Goal: Information Seeking & Learning: Find specific fact

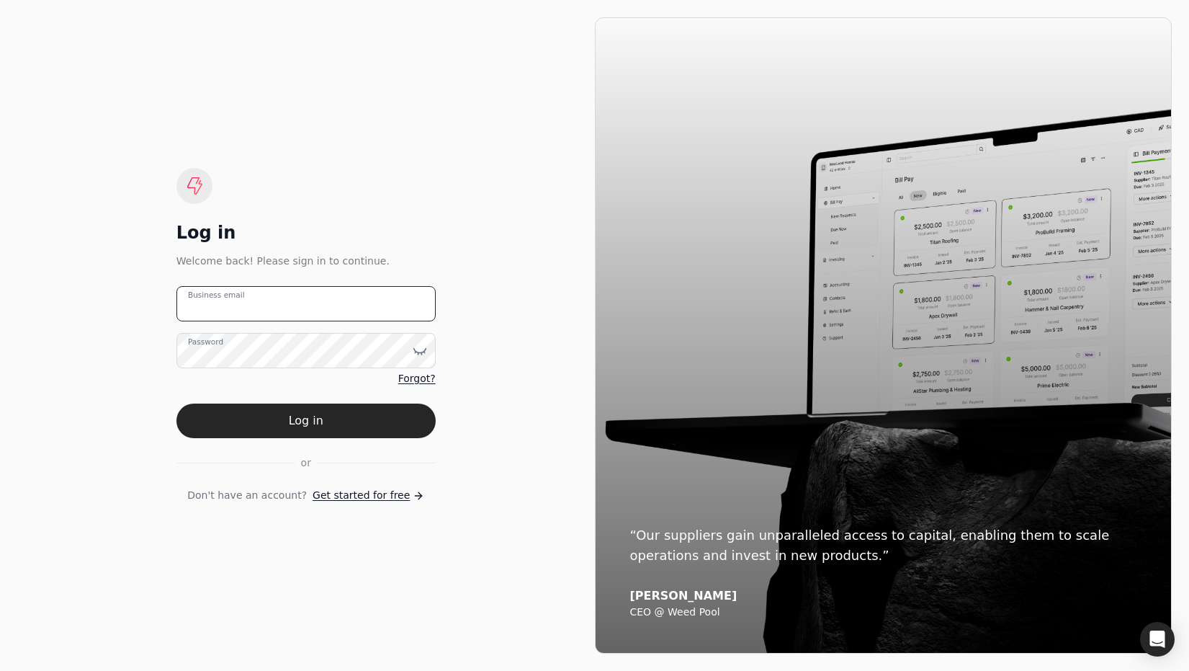
click at [355, 307] on email "Business email" at bounding box center [305, 303] width 259 height 35
type email "[EMAIL_ADDRESS][DOMAIN_NAME]"
click at [305, 419] on button "Log in" at bounding box center [305, 420] width 259 height 35
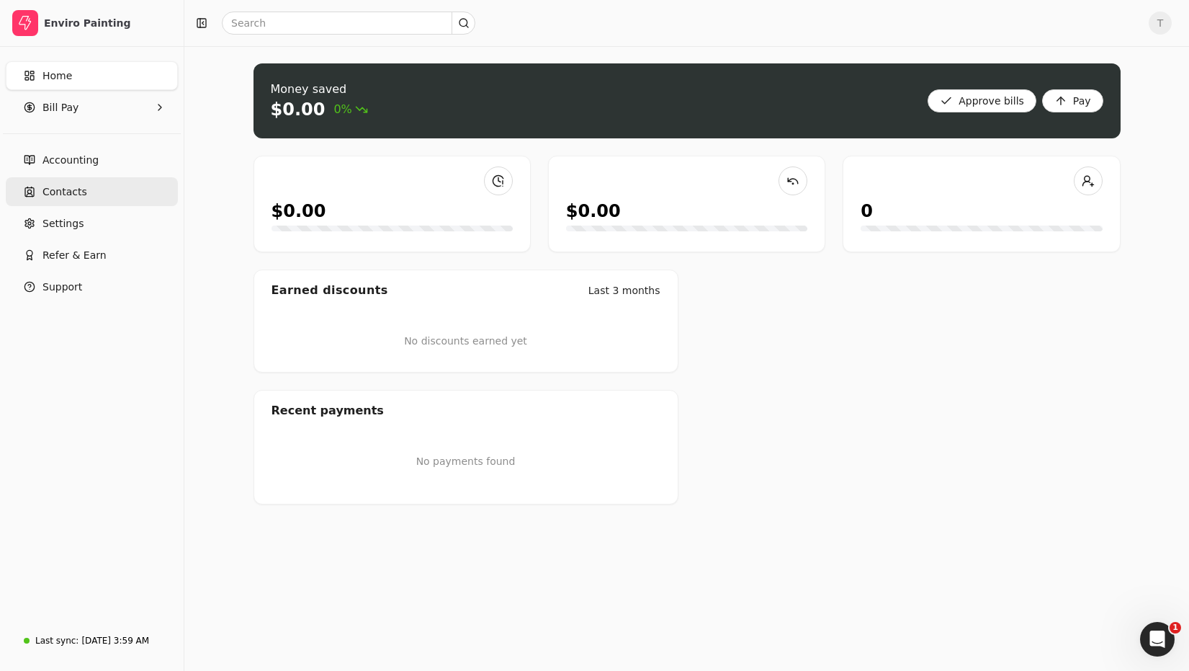
click at [92, 190] on link "Contacts" at bounding box center [92, 191] width 172 height 29
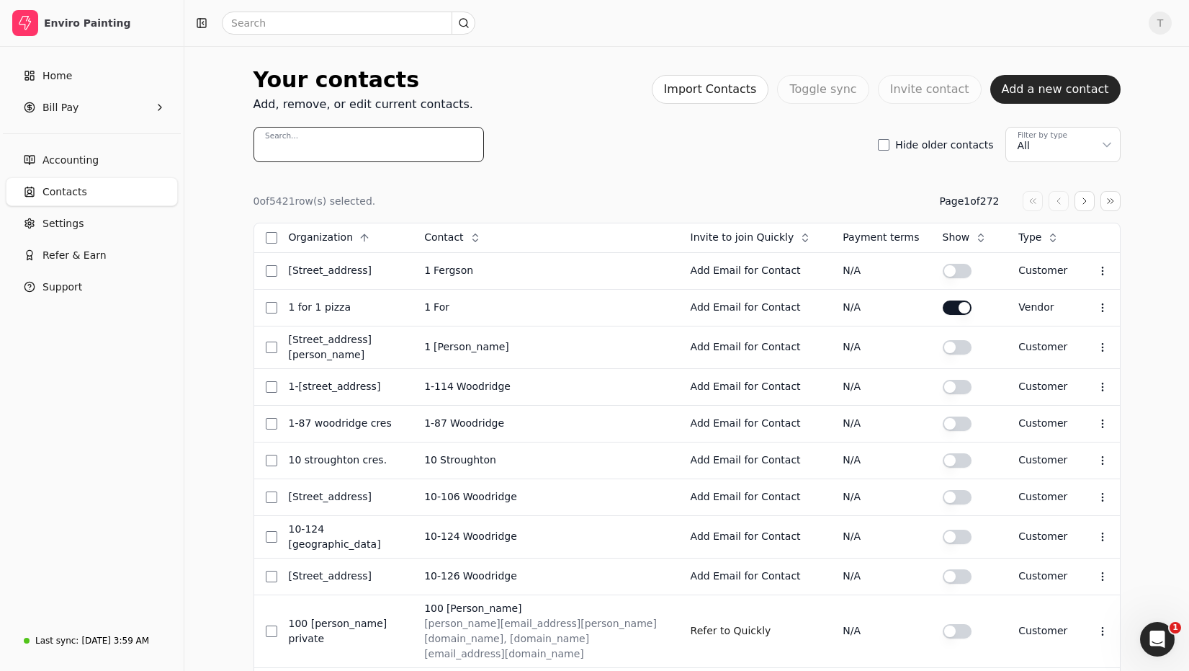
click at [383, 143] on input "Search..." at bounding box center [369, 144] width 231 height 35
paste input "[EMAIL_ADDRESS][DOMAIN_NAME]"
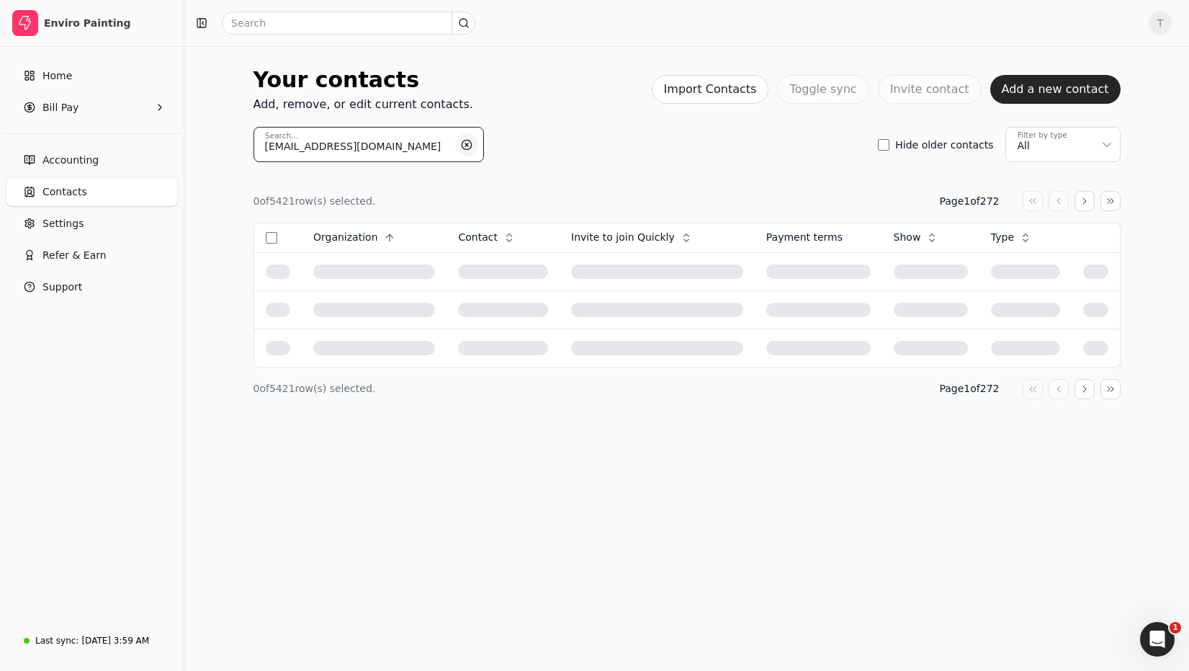
type input "[EMAIL_ADDRESS][DOMAIN_NAME]"
